Goal: Task Accomplishment & Management: Use online tool/utility

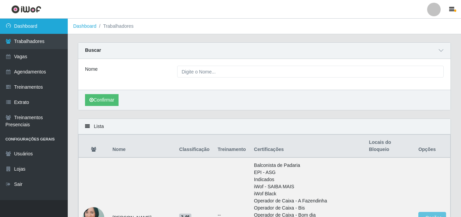
click at [28, 27] on link "Dashboard" at bounding box center [34, 26] width 68 height 15
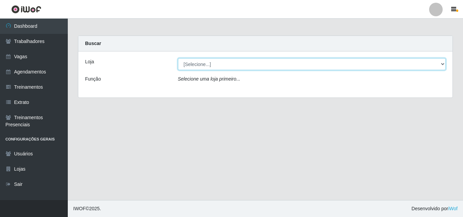
click at [192, 68] on select "[Selecione...] Extremoz Supermercados" at bounding box center [312, 64] width 268 height 12
select select "519"
click at [178, 58] on select "[Selecione...] Extremoz Supermercados" at bounding box center [312, 64] width 268 height 12
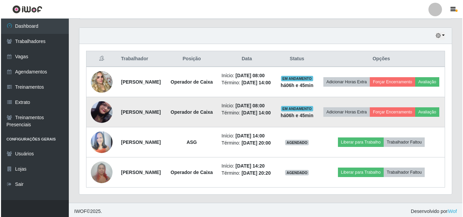
scroll to position [237, 0]
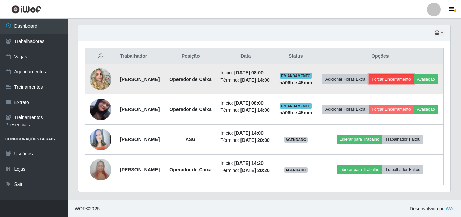
click at [405, 77] on button "Forçar Encerramento" at bounding box center [391, 79] width 45 height 9
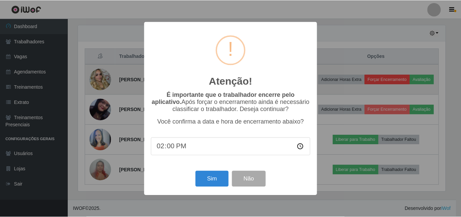
scroll to position [141, 369]
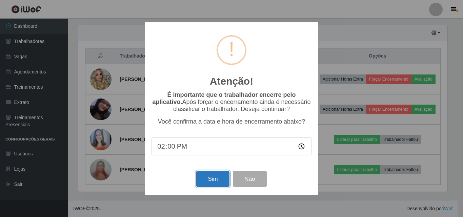
click at [205, 182] on button "Sim" at bounding box center [212, 179] width 33 height 16
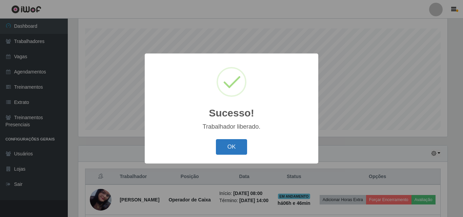
click at [232, 146] on button "OK" at bounding box center [232, 147] width 32 height 16
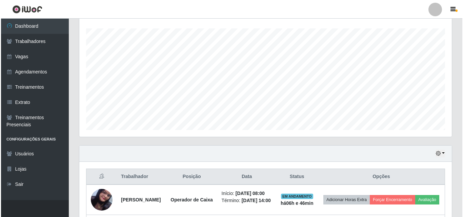
scroll to position [214, 0]
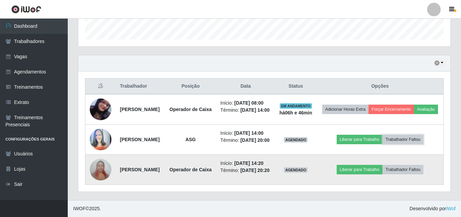
drag, startPoint x: 402, startPoint y: 150, endPoint x: 358, endPoint y: 156, distance: 44.8
click at [363, 173] on tbody "[PERSON_NAME] Operador de Caixa Início: [DATE] 08:00 Término: [DATE] 14:00 EM A…" at bounding box center [264, 139] width 358 height 91
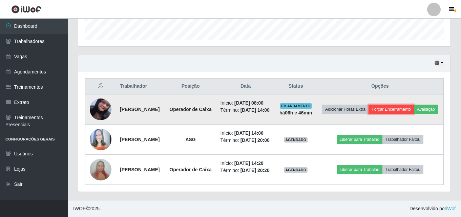
click at [408, 105] on button "Forçar Encerramento" at bounding box center [391, 109] width 45 height 9
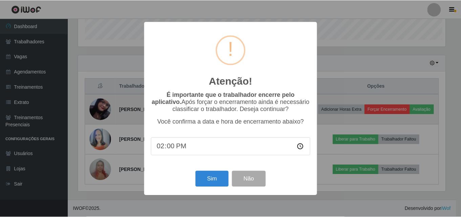
scroll to position [141, 369]
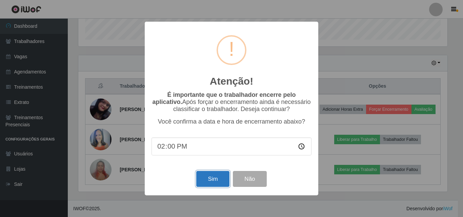
click at [207, 184] on button "Sim" at bounding box center [212, 179] width 33 height 16
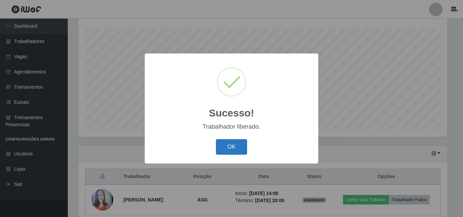
click at [230, 147] on button "OK" at bounding box center [232, 147] width 32 height 16
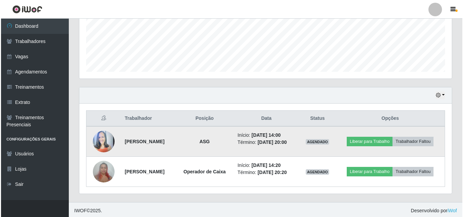
scroll to position [172, 0]
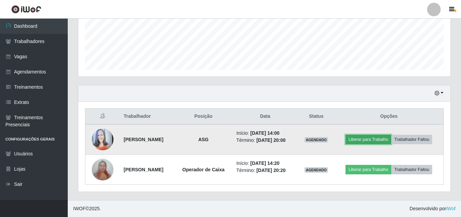
click at [366, 141] on button "Liberar para Trabalho" at bounding box center [369, 139] width 46 height 9
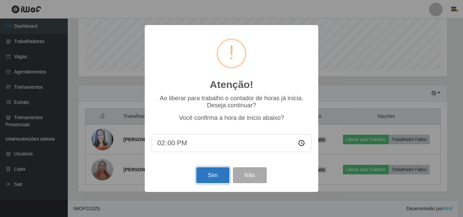
click at [215, 180] on button "Sim" at bounding box center [212, 175] width 33 height 16
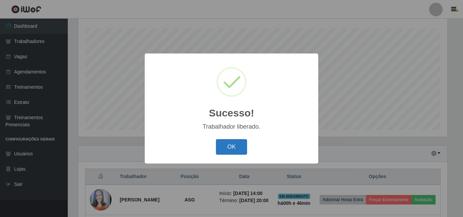
click at [234, 147] on button "OK" at bounding box center [232, 147] width 32 height 16
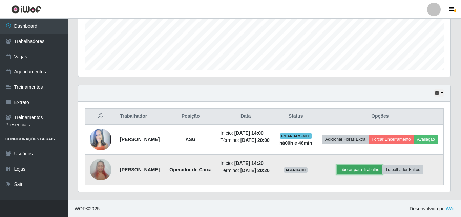
click at [356, 174] on button "Liberar para Trabalho" at bounding box center [360, 169] width 46 height 9
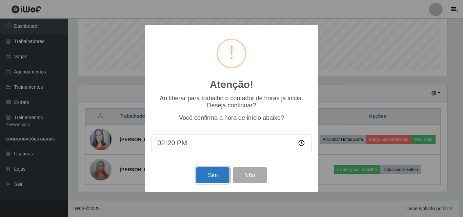
click at [208, 181] on button "Sim" at bounding box center [212, 175] width 33 height 16
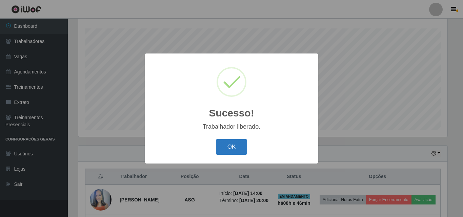
click at [219, 152] on button "OK" at bounding box center [232, 147] width 32 height 16
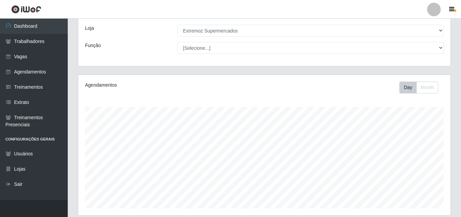
scroll to position [27, 0]
